Goal: Task Accomplishment & Management: Use online tool/utility

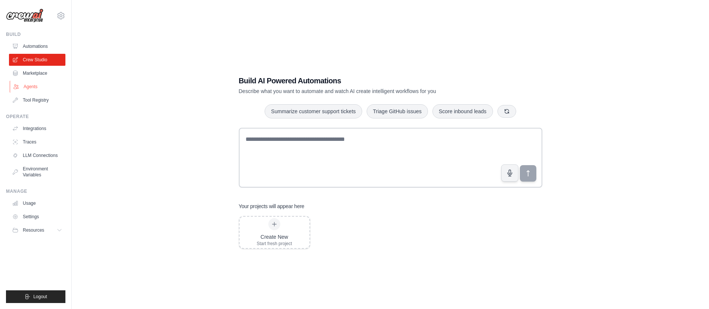
click at [46, 86] on link "Agents" at bounding box center [38, 87] width 56 height 12
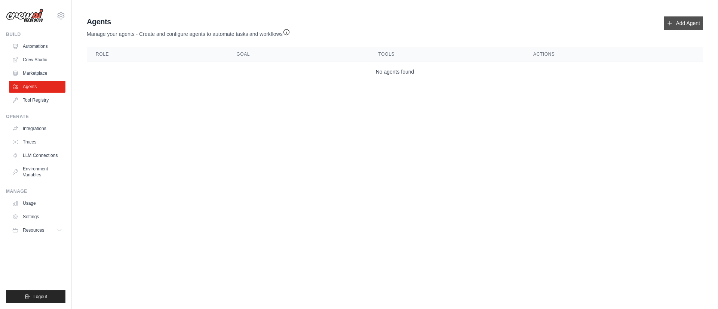
click at [684, 25] on link "Add Agent" at bounding box center [682, 22] width 39 height 13
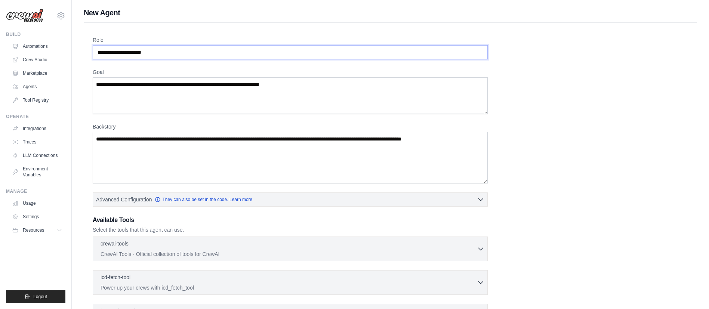
click at [183, 50] on input "Role" at bounding box center [290, 52] width 395 height 14
click at [147, 89] on textarea "Goal" at bounding box center [290, 95] width 395 height 37
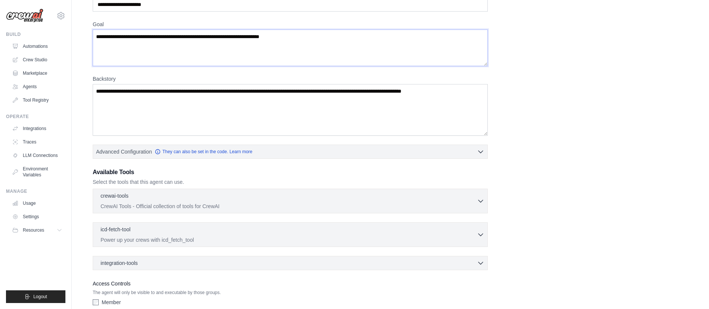
scroll to position [75, 0]
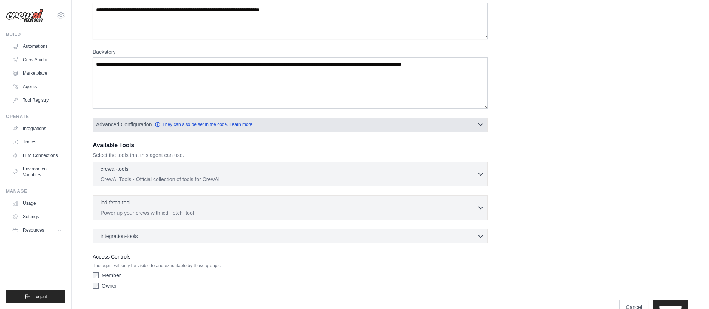
click at [484, 123] on icon "button" at bounding box center [480, 124] width 7 height 7
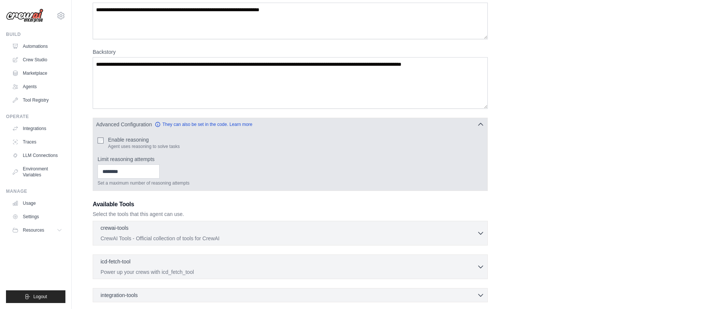
click at [484, 123] on icon "button" at bounding box center [480, 124] width 7 height 7
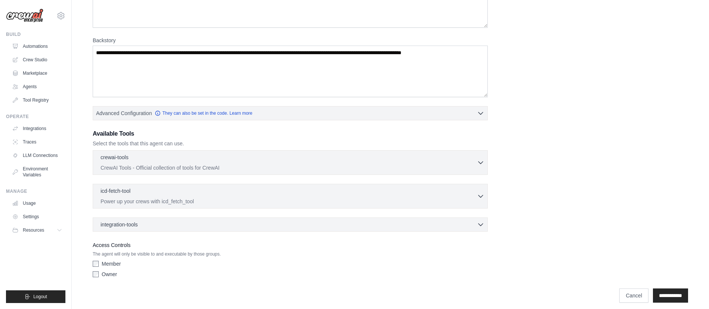
scroll to position [92, 0]
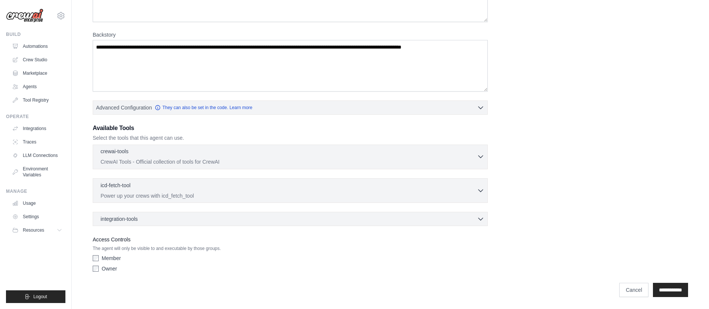
click at [475, 155] on div "crewai-tools 0 selected" at bounding box center [289, 152] width 376 height 9
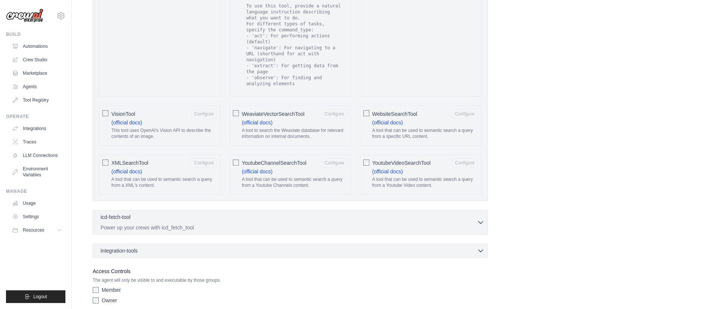
scroll to position [1356, 0]
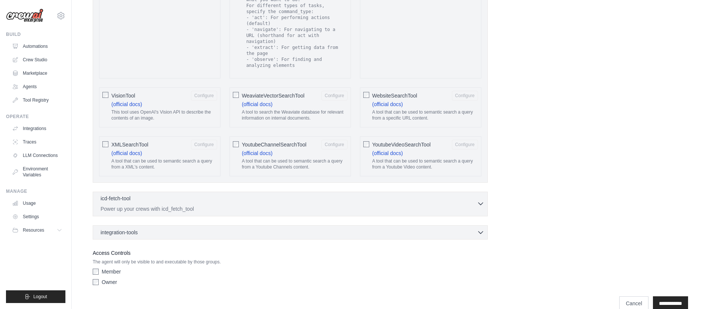
click at [203, 195] on div "icd-fetch-tool 0 selected" at bounding box center [289, 199] width 376 height 9
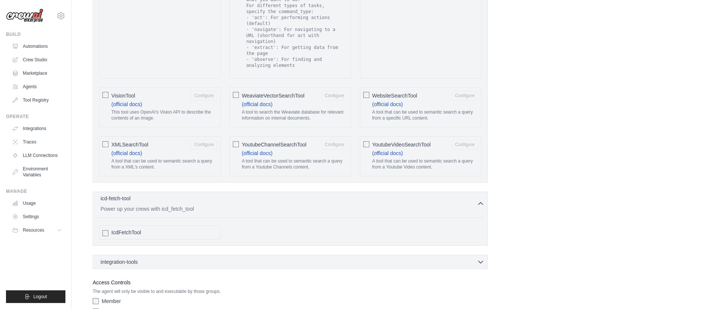
scroll to position [1386, 0]
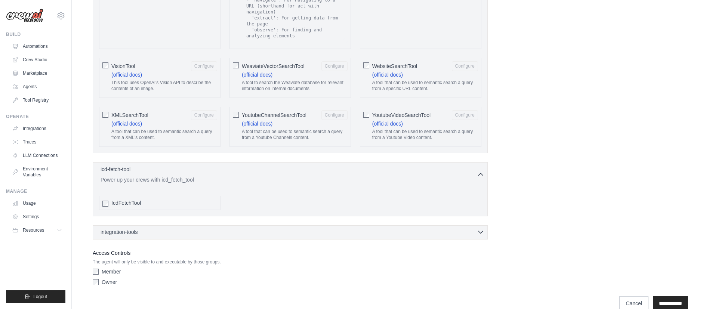
click at [207, 228] on div "integration-tools 0 selected" at bounding box center [293, 231] width 384 height 7
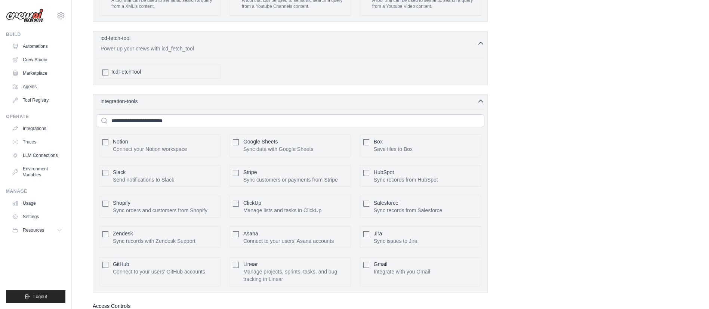
scroll to position [1535, 0]
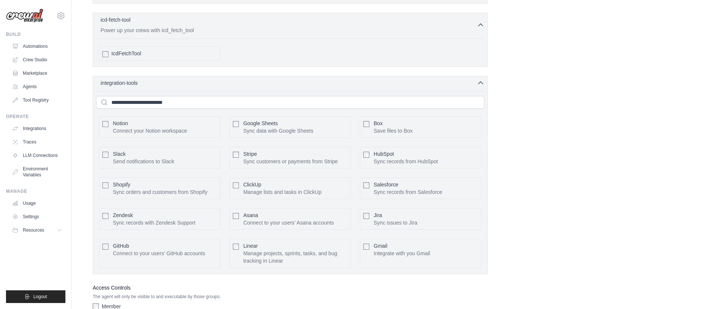
click at [397, 158] on p "Sync records from HubSpot" at bounding box center [406, 161] width 64 height 7
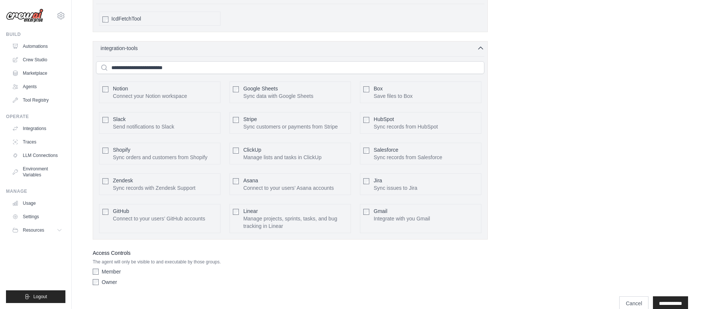
click at [408, 123] on p "Sync records from HubSpot" at bounding box center [406, 126] width 64 height 7
click at [115, 92] on p "Connect your Notion workspace" at bounding box center [150, 95] width 74 height 7
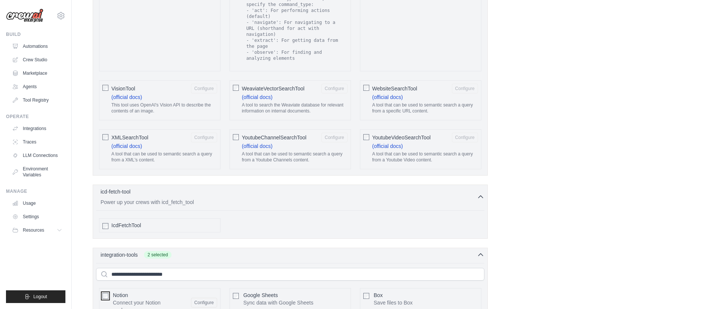
scroll to position [1346, 0]
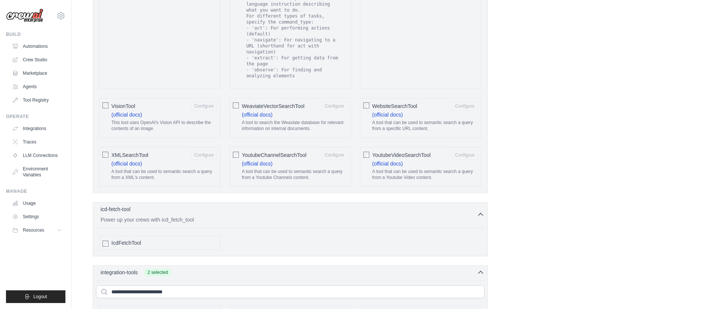
click at [133, 120] on p "This tool uses OpenAI's Vision API to describe the contents of an image." at bounding box center [164, 126] width 106 height 12
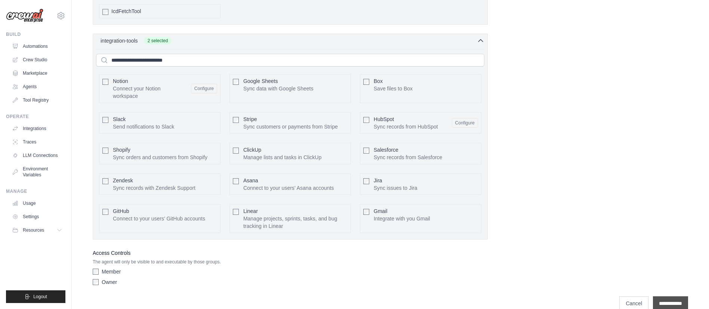
click at [673, 296] on input "**********" at bounding box center [670, 303] width 35 height 14
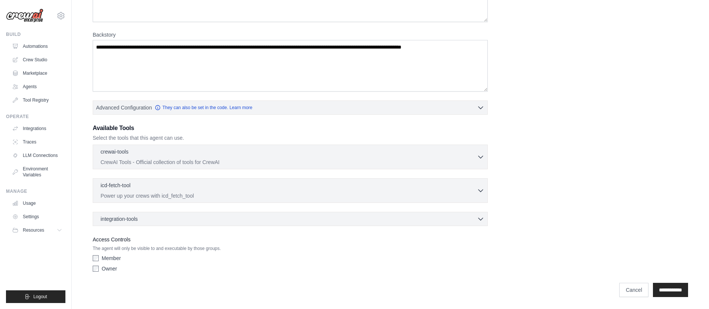
scroll to position [0, 0]
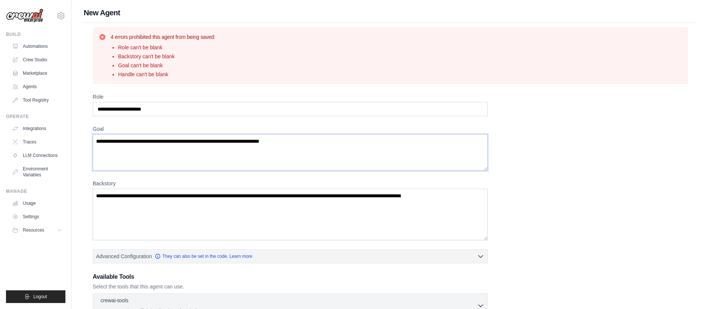
click at [151, 147] on textarea "Goal" at bounding box center [290, 152] width 395 height 37
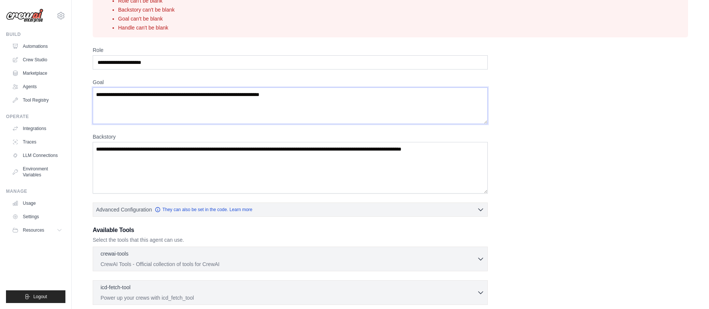
scroll to position [75, 0]
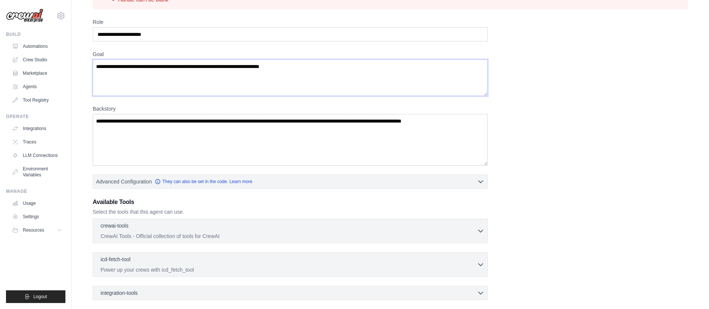
click at [0, 0] on icon "Please click to verify you’re human" at bounding box center [0, 0] width 0 height 0
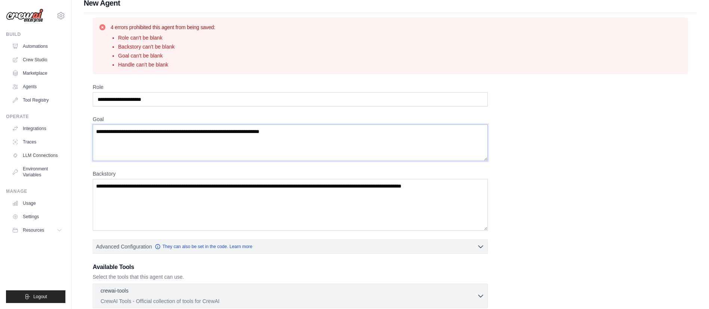
scroll to position [0, 0]
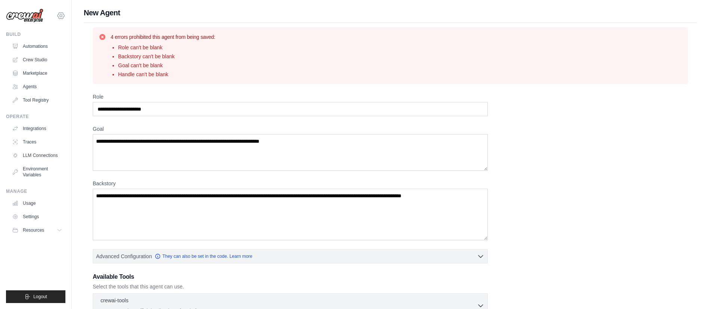
click at [61, 13] on icon at bounding box center [60, 15] width 9 height 9
click at [44, 51] on link "Automations" at bounding box center [38, 46] width 56 height 12
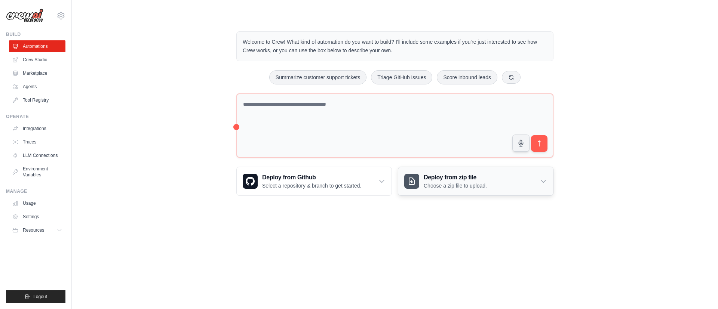
click at [544, 180] on icon at bounding box center [542, 181] width 7 height 7
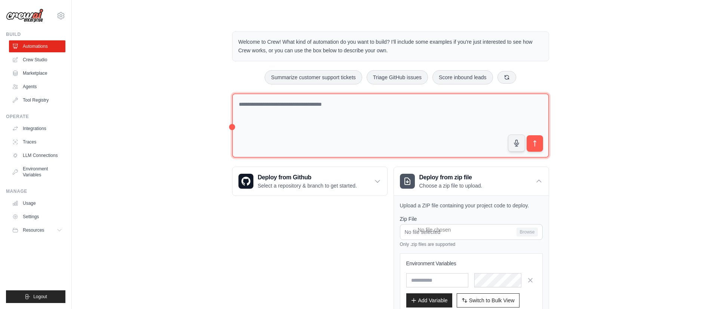
click at [232, 126] on textarea at bounding box center [390, 125] width 317 height 65
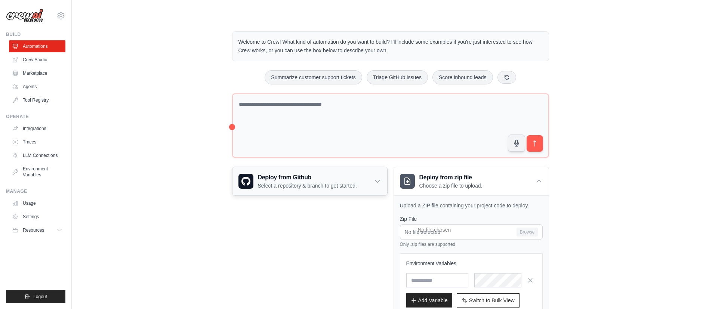
click at [378, 179] on icon at bounding box center [377, 181] width 7 height 7
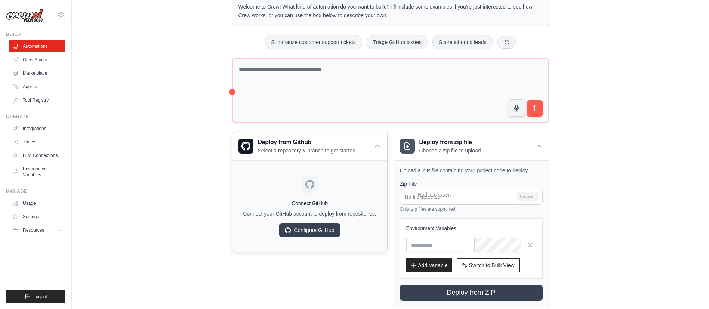
scroll to position [52, 0]
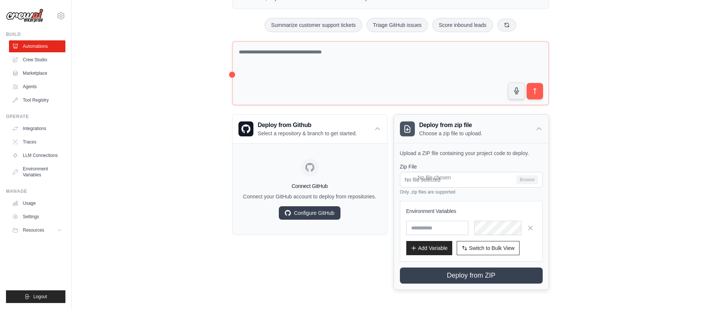
click at [539, 131] on icon at bounding box center [538, 128] width 7 height 7
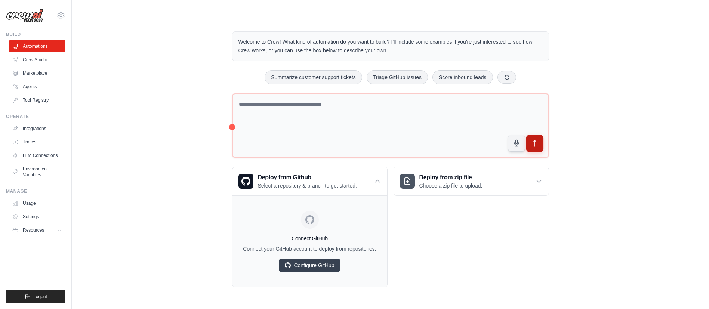
scroll to position [5, 0]
click at [379, 178] on icon at bounding box center [377, 181] width 7 height 7
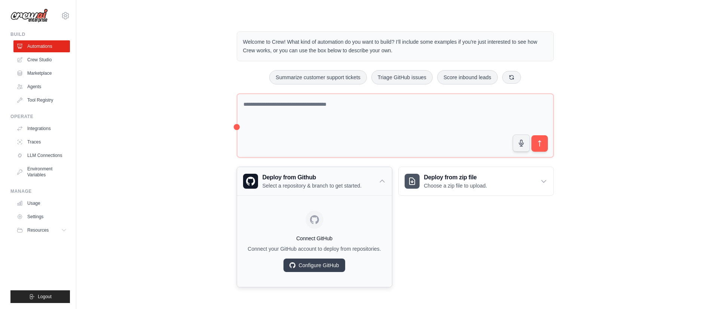
scroll to position [0, 0]
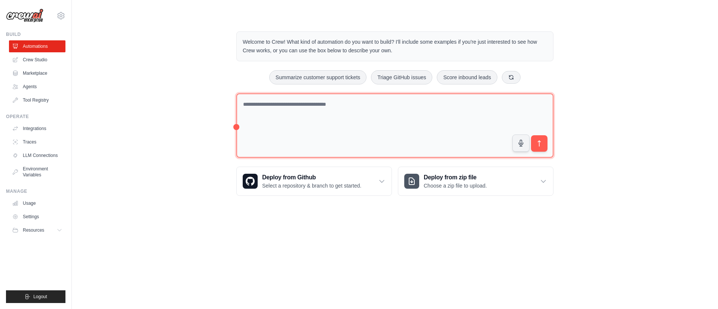
click at [287, 112] on textarea at bounding box center [394, 125] width 317 height 65
type textarea "**********"
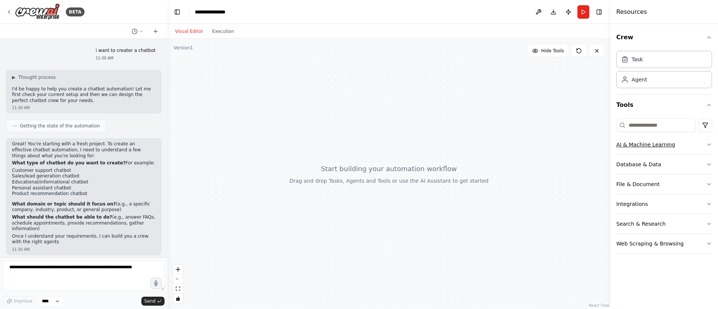
click at [708, 148] on button "AI & Machine Learning" at bounding box center [664, 144] width 96 height 19
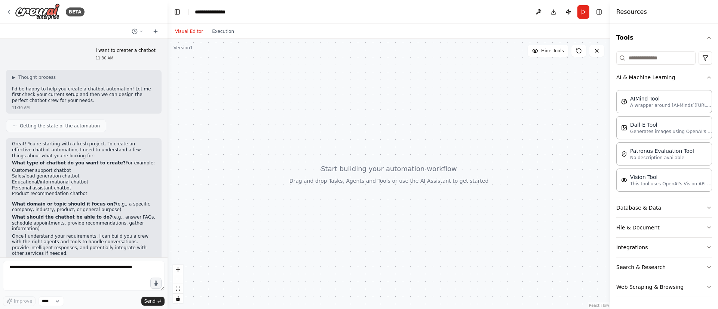
scroll to position [22, 0]
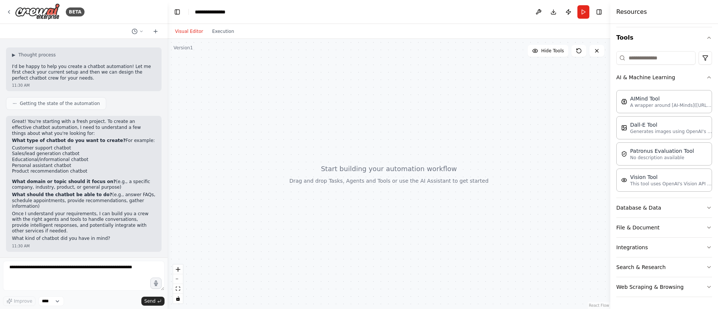
click at [357, 137] on div at bounding box center [388, 174] width 443 height 270
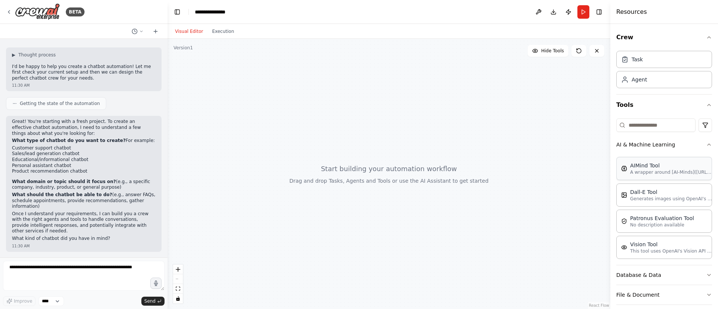
click at [666, 174] on p "A wrapper around [AI-Minds](https://mindsdb.com/minds). Useful for when you nee…" at bounding box center [671, 172] width 82 height 6
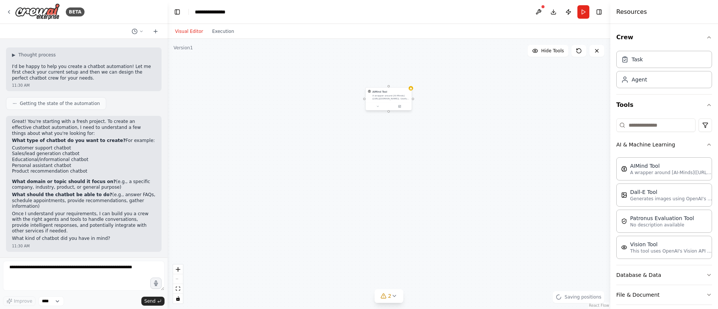
click at [395, 99] on div "A wrapper around [AI-Minds](https://mindsdb.com/minds). Useful for when you nee…" at bounding box center [390, 97] width 37 height 6
click at [398, 105] on icon at bounding box center [399, 106] width 3 height 3
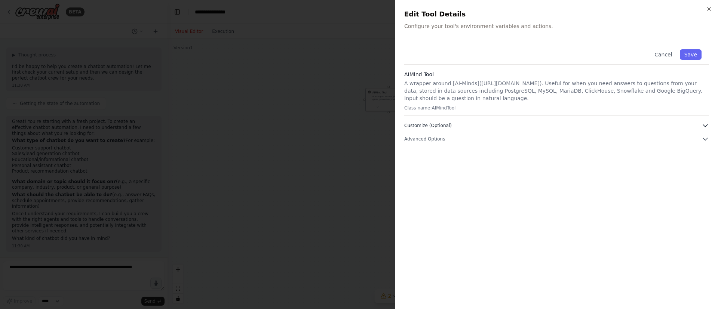
click at [474, 128] on button "Customize (Optional)" at bounding box center [556, 125] width 305 height 7
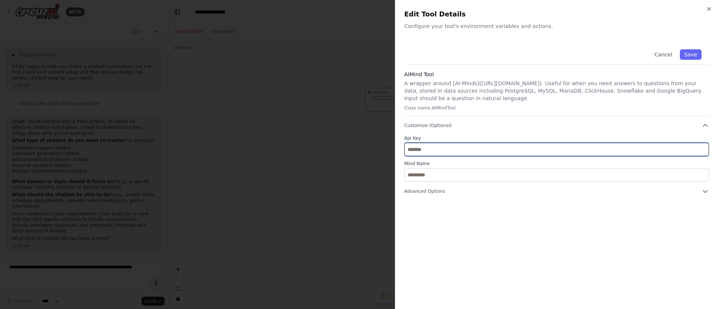
click at [453, 150] on input "text" at bounding box center [556, 149] width 305 height 13
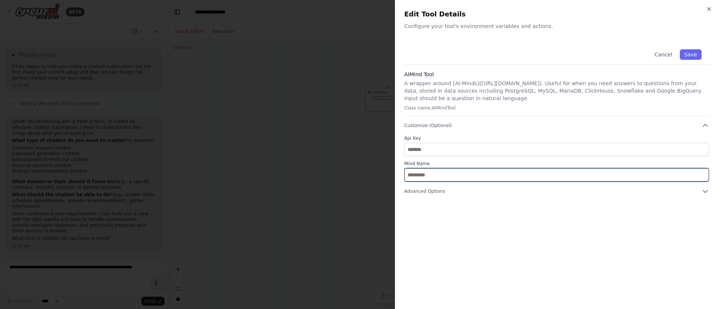
click at [432, 173] on input "text" at bounding box center [556, 174] width 305 height 13
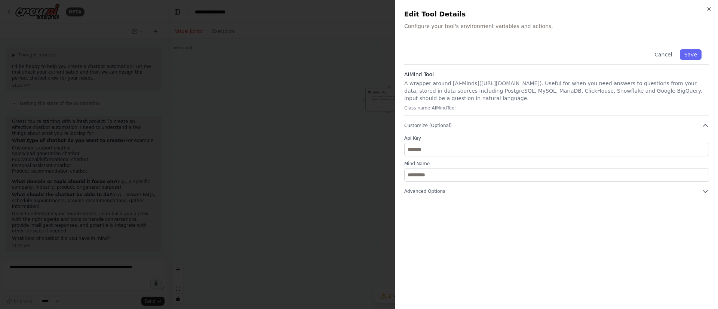
click at [350, 30] on div at bounding box center [359, 154] width 718 height 309
